Goal: Transaction & Acquisition: Purchase product/service

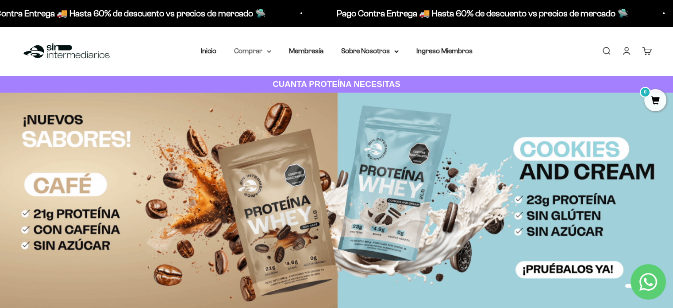
click at [266, 50] on summary "Comprar" at bounding box center [252, 51] width 37 height 12
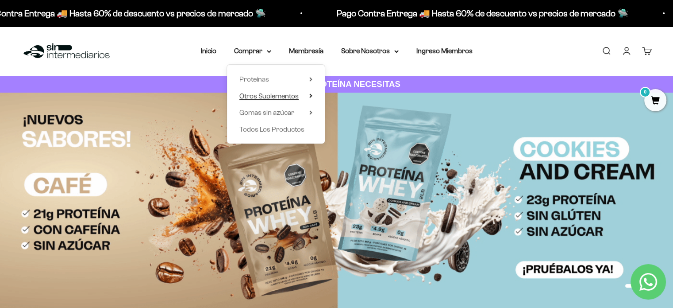
click at [264, 96] on span "Otros Suplementos" at bounding box center [268, 96] width 59 height 8
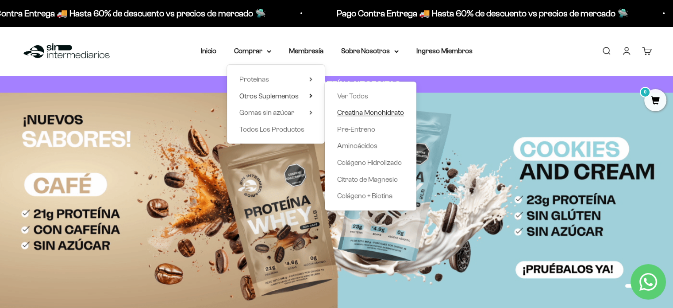
click at [370, 111] on span "Creatina Monohidrato" at bounding box center [370, 112] width 67 height 8
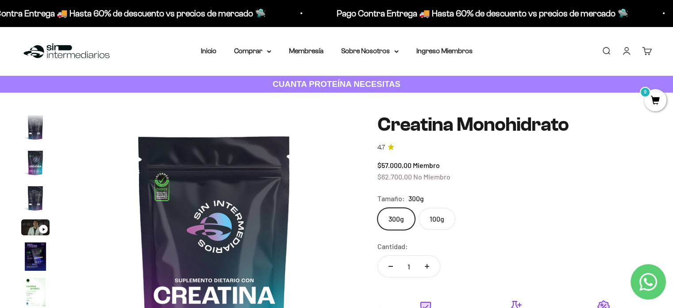
scroll to position [44, 0]
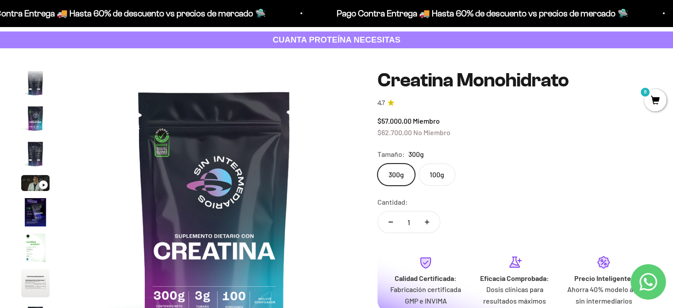
click at [441, 175] on label "100g" at bounding box center [437, 174] width 37 height 22
click at [378, 163] on input "100g" at bounding box center [377, 163] width 0 height 0
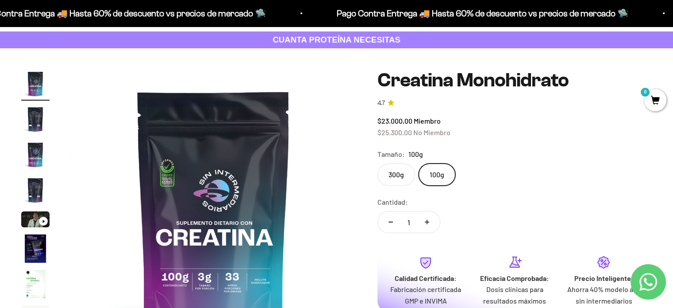
click at [391, 171] on label "300g" at bounding box center [397, 174] width 38 height 22
click at [378, 163] on input "300g" at bounding box center [377, 163] width 0 height 0
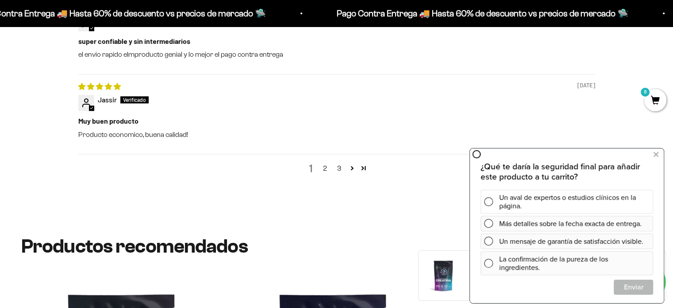
scroll to position [1372, 0]
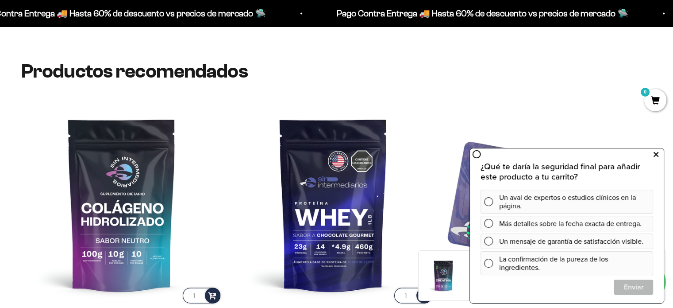
click at [658, 154] on icon at bounding box center [656, 155] width 5 height 12
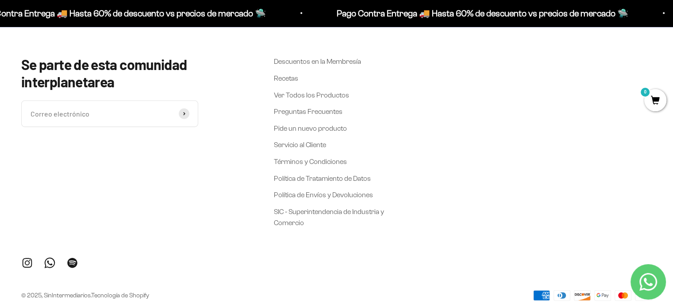
scroll to position [1999, 0]
